Goal: Transaction & Acquisition: Purchase product/service

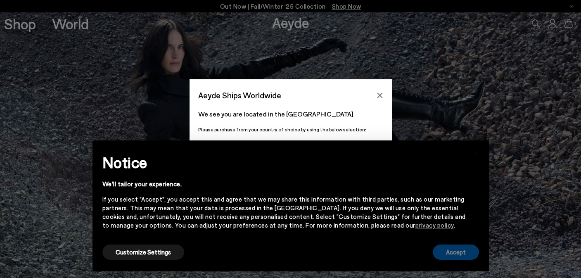
click at [454, 250] on button "Accept" at bounding box center [456, 252] width 46 height 15
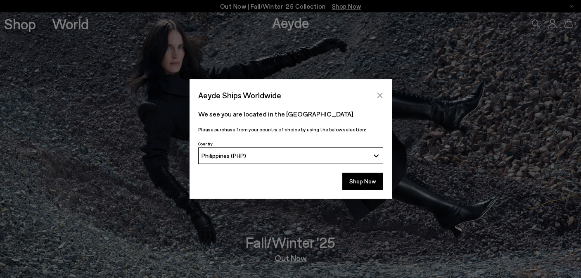
click at [379, 95] on icon "Close" at bounding box center [379, 95] width 5 height 5
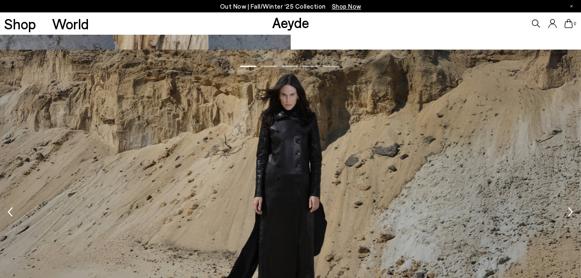
scroll to position [948, 0]
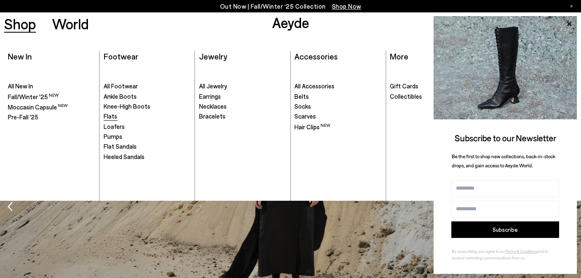
click at [111, 115] on span "Flats" at bounding box center [111, 115] width 14 height 7
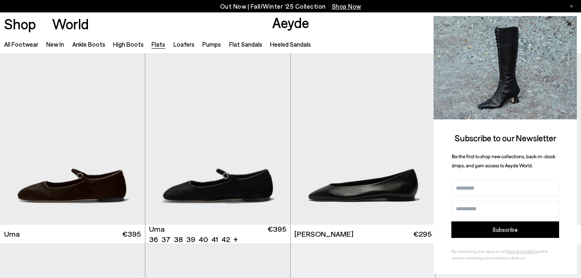
scroll to position [21, 0]
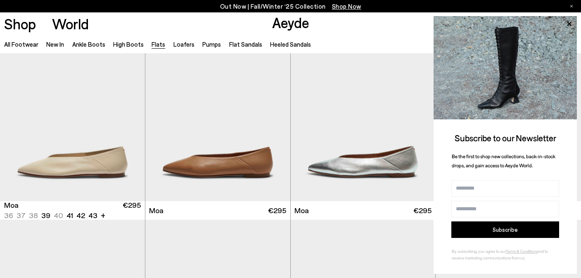
scroll to position [1454, 0]
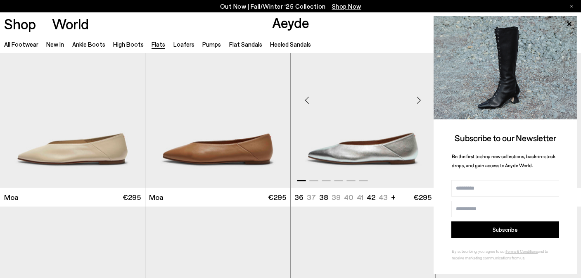
click at [424, 99] on div "Next slide" at bounding box center [419, 100] width 25 height 25
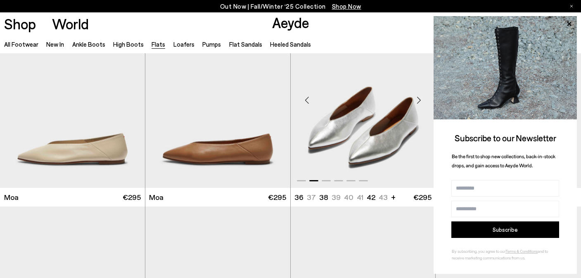
click at [424, 99] on div "Next slide" at bounding box center [419, 100] width 25 height 25
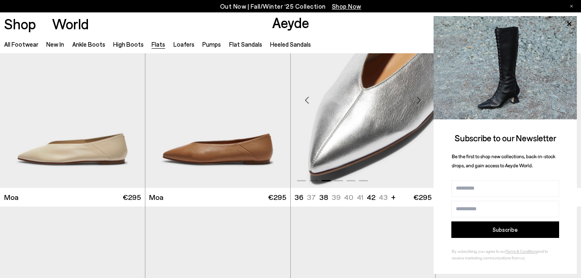
click at [424, 99] on div "Next slide" at bounding box center [419, 100] width 25 height 25
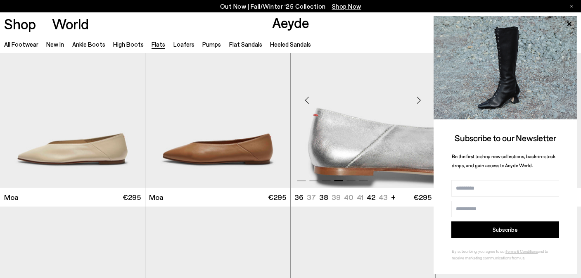
click at [424, 99] on div "Next slide" at bounding box center [419, 100] width 25 height 25
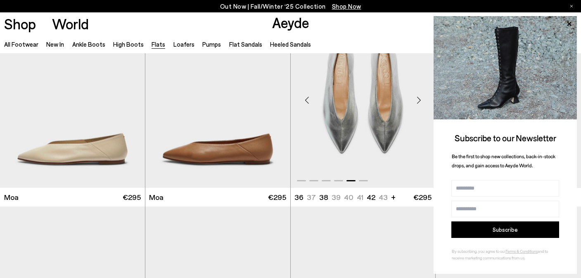
click at [424, 99] on div "Next slide" at bounding box center [419, 100] width 25 height 25
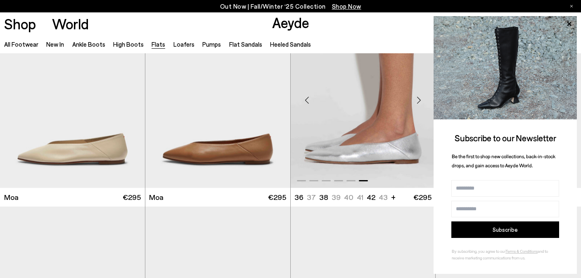
click at [418, 99] on div "Next slide" at bounding box center [419, 100] width 25 height 25
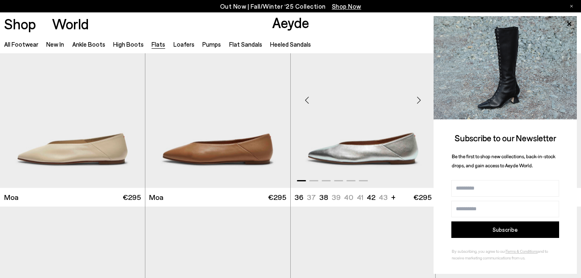
click at [418, 99] on div "Next slide" at bounding box center [419, 100] width 25 height 25
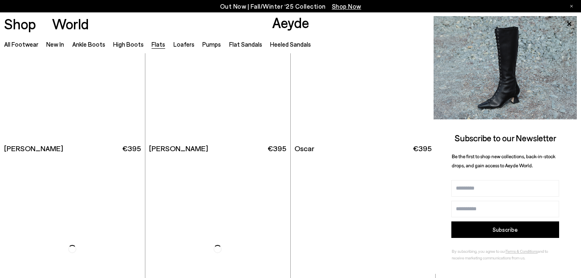
scroll to position [4441, 0]
